Goal: Navigation & Orientation: Find specific page/section

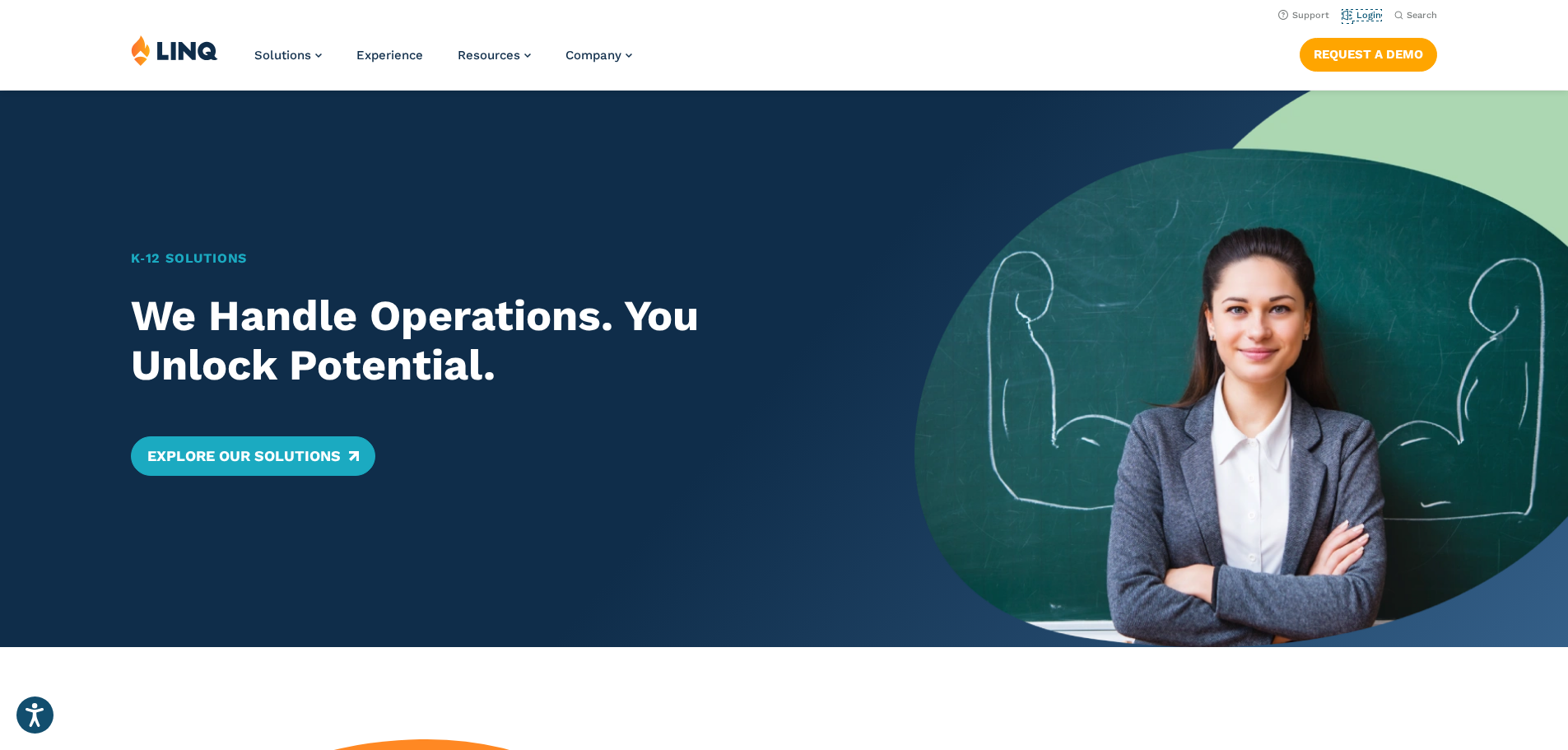
drag, startPoint x: 1366, startPoint y: 17, endPoint x: 1352, endPoint y: 23, distance: 15.2
click at [1366, 17] on link "Login" at bounding box center [1362, 15] width 39 height 10
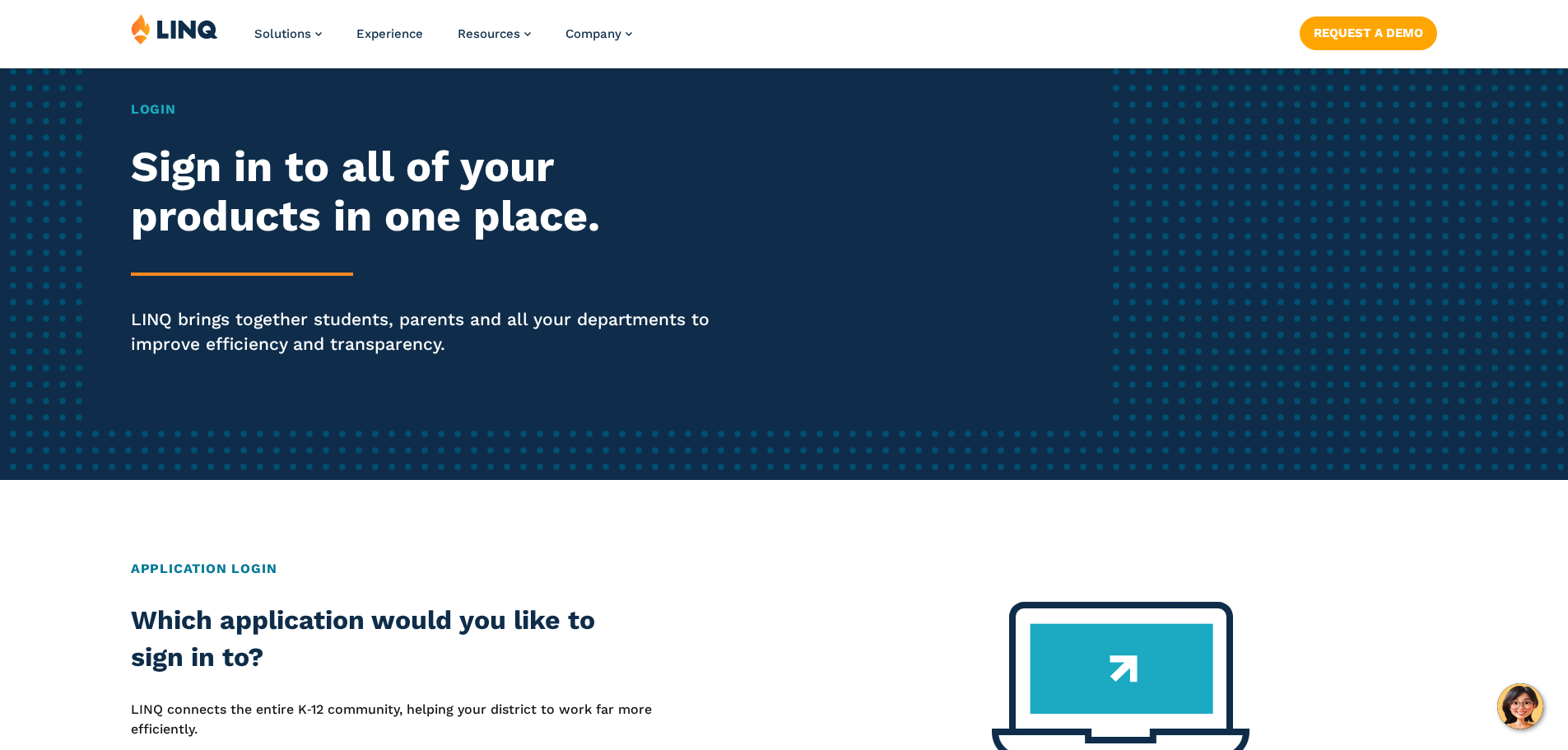
scroll to position [494, 0]
